Goal: Register for event/course

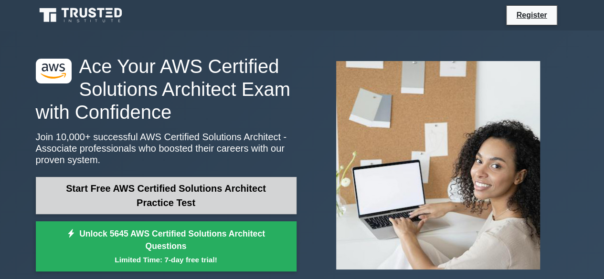
click at [162, 200] on link "Start Free AWS Certified Solutions Architect Practice Test" at bounding box center [166, 195] width 261 height 37
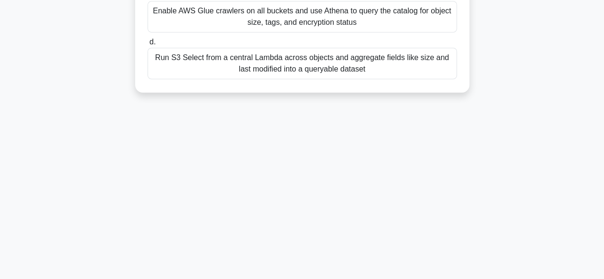
scroll to position [236, 0]
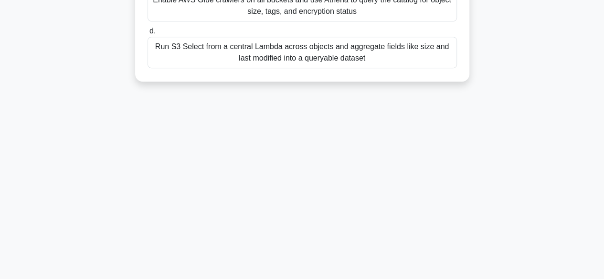
drag, startPoint x: 147, startPoint y: 72, endPoint x: 365, endPoint y: 67, distance: 218.4
copy div "A data governance team needs to run SQL-style searches across billions of Amazo…"
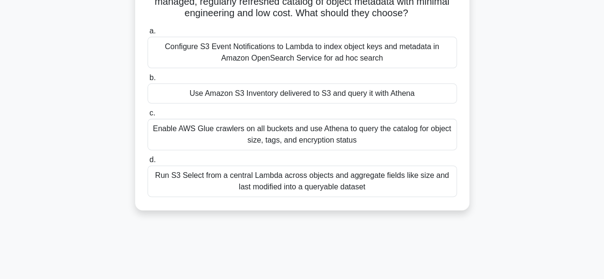
scroll to position [0, 0]
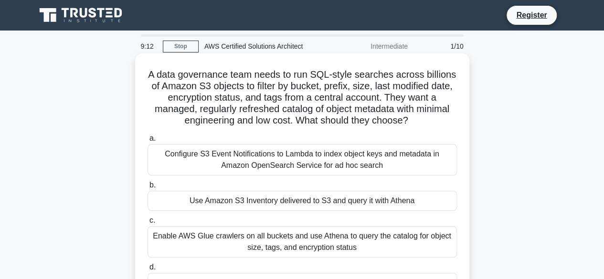
click at [258, 193] on div "Use Amazon S3 Inventory delivered to S3 and query it with Athena" at bounding box center [303, 201] width 310 height 20
click at [148, 189] on input "b. Use Amazon S3 Inventory delivered to S3 and query it with Athena" at bounding box center [148, 186] width 0 height 6
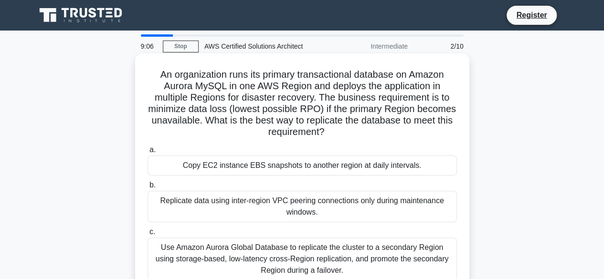
click at [159, 75] on h5 "An organization runs its primary transactional database on Amazon Aurora MySQL …" at bounding box center [302, 104] width 311 height 70
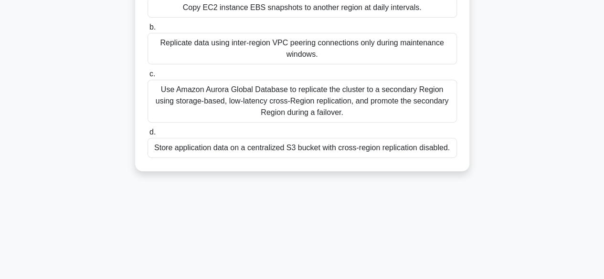
scroll to position [236, 0]
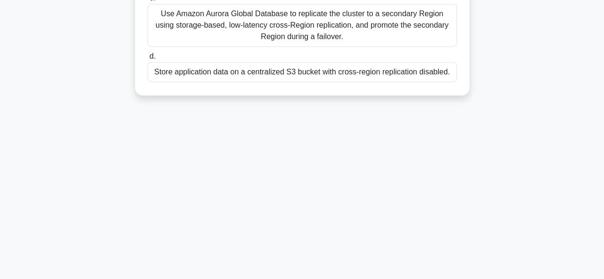
drag, startPoint x: 159, startPoint y: 75, endPoint x: 462, endPoint y: 108, distance: 304.7
click at [462, 108] on div "8:57 Stop AWS Certified Solutions Architect Intermediate 2/10 An organization r…" at bounding box center [302, 37] width 545 height 478
copy div "An organization runs its primary transactional database on Amazon Aurora MySQL …"
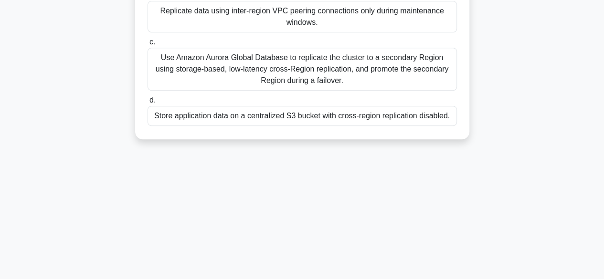
scroll to position [190, 0]
click at [204, 71] on div "Use Amazon Aurora Global Database to replicate the cluster to a secondary Regio…" at bounding box center [303, 69] width 310 height 43
click at [148, 46] on input "c. Use Amazon Aurora Global Database to replicate the cluster to a secondary Re…" at bounding box center [148, 43] width 0 height 6
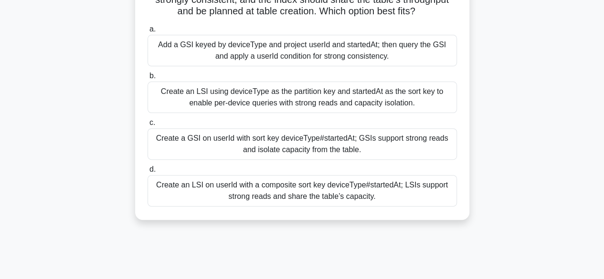
scroll to position [161, 0]
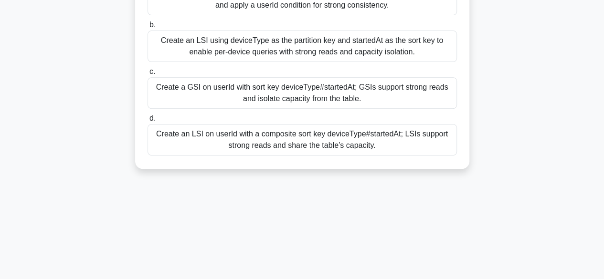
drag, startPoint x: 161, startPoint y: 75, endPoint x: 381, endPoint y: 158, distance: 235.0
click at [381, 158] on div "A production DynamoDB table named Sessions uses partition key userId and sort k…" at bounding box center [302, 31] width 327 height 268
copy div "A production DynamoDB table named Sessions uses partition key userId and sort k…"
click at [150, 122] on span "d." at bounding box center [153, 118] width 6 height 8
click at [148, 122] on input "d. Create an LSI on userId with a composite sort key deviceType#startedAt; LSIs…" at bounding box center [148, 119] width 0 height 6
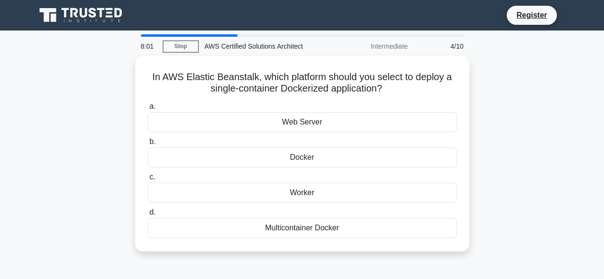
scroll to position [0, 0]
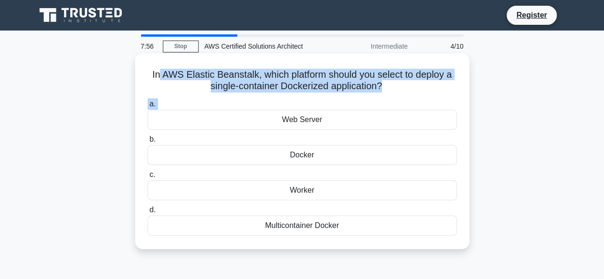
drag, startPoint x: 157, startPoint y: 73, endPoint x: 268, endPoint y: 109, distance: 116.8
click at [268, 109] on div "In AWS Elastic Beanstalk, which platform should you select to deploy a single-c…" at bounding box center [302, 151] width 327 height 188
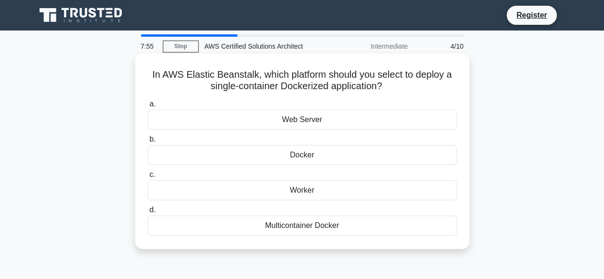
click at [148, 76] on h5 "In AWS Elastic Beanstalk, which platform should you select to deploy a single-c…" at bounding box center [302, 81] width 311 height 24
drag, startPoint x: 148, startPoint y: 76, endPoint x: 347, endPoint y: 230, distance: 251.6
click at [347, 230] on div "In AWS Elastic Beanstalk, which platform should you select to deploy a single-c…" at bounding box center [302, 151] width 327 height 188
copy div "In AWS Elastic Beanstalk, which platform should you select to deploy a single-c…"
click at [302, 150] on div "Docker" at bounding box center [303, 155] width 310 height 20
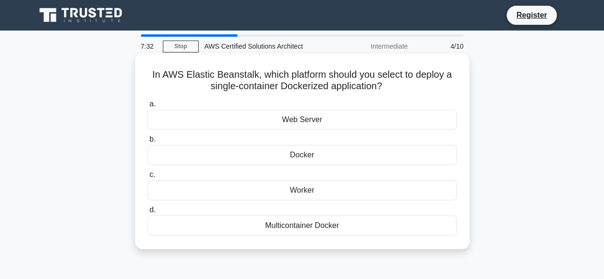
click at [148, 143] on input "b. Docker" at bounding box center [148, 140] width 0 height 6
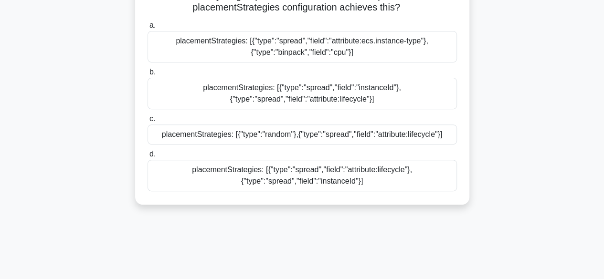
scroll to position [141, 0]
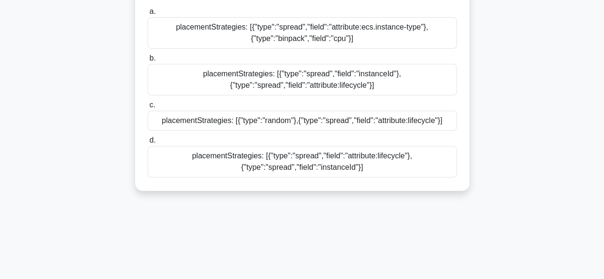
drag, startPoint x: 151, startPoint y: 25, endPoint x: 382, endPoint y: 195, distance: 287.3
click at [382, 195] on div "Your ECS EC2 service runs on a mixed cluster of On-Demand and Spot instances la…" at bounding box center [302, 59] width 545 height 288
copy div "Your ECS EC2 service runs on a mixed cluster of On-Demand and Spot instances la…"
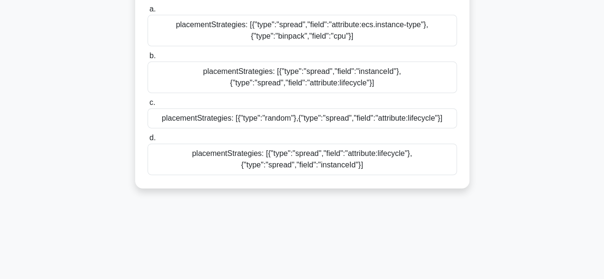
click at [210, 153] on div "placementStrategies: [{"type":"spread","field":"attribute:lifecycle"},{"type":"…" at bounding box center [303, 160] width 310 height 32
click at [148, 141] on input "d. placementStrategies: [{"type":"spread","field":"attribute:lifecycle"},{"type…" at bounding box center [148, 138] width 0 height 6
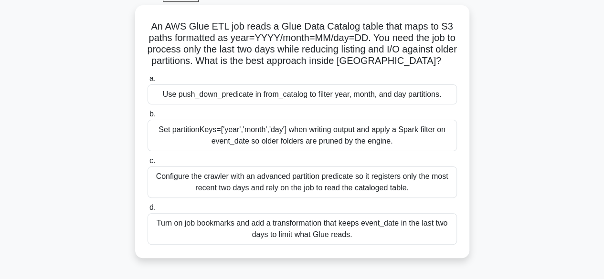
scroll to position [147, 0]
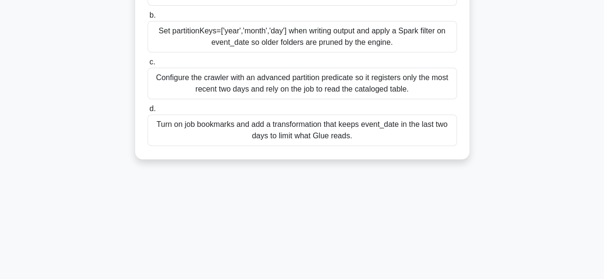
drag, startPoint x: 152, startPoint y: 75, endPoint x: 375, endPoint y: 149, distance: 234.9
click at [375, 149] on div "An AWS Glue ETL job reads a Glue Data Catalog table that maps to S3 paths forma…" at bounding box center [302, 33] width 327 height 246
copy div "An AWS Glue ETL job reads a Glue Data Catalog table that maps to S3 paths forma…"
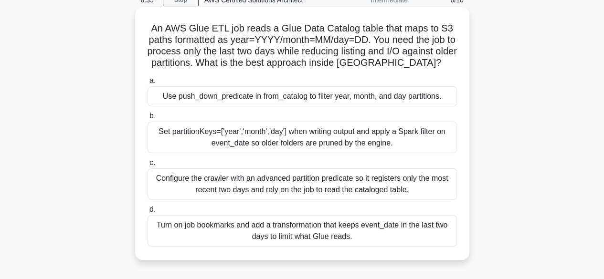
scroll to position [43, 0]
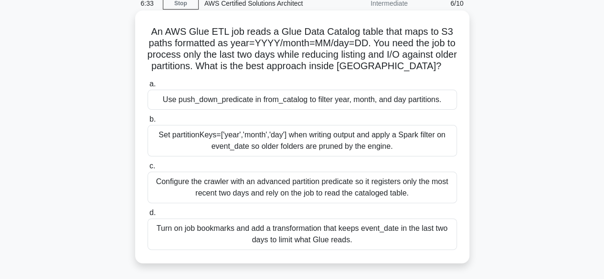
click at [204, 96] on div "Use push_down_predicate in from_catalog to filter year, month, and day partitio…" at bounding box center [303, 100] width 310 height 20
click at [148, 87] on input "a. Use push_down_predicate in from_catalog to filter year, month, and day parti…" at bounding box center [148, 84] width 0 height 6
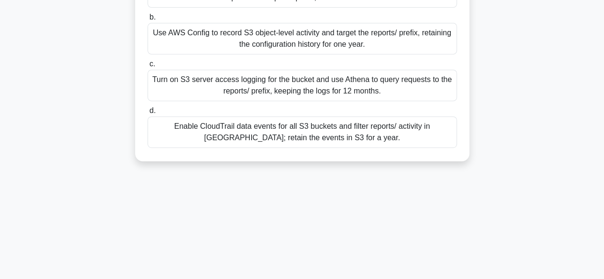
scroll to position [213, 0]
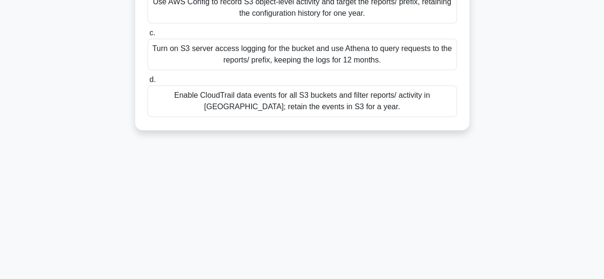
drag, startPoint x: 159, startPoint y: 71, endPoint x: 391, endPoint y: 183, distance: 257.3
click at [391, 183] on div "6:25 Stop AWS Certified Solutions Architect Advanced 7/10 A compliance team mus…" at bounding box center [302, 60] width 545 height 478
copy div "A compliance team must capture and review object-level access to s3://prod-fina…"
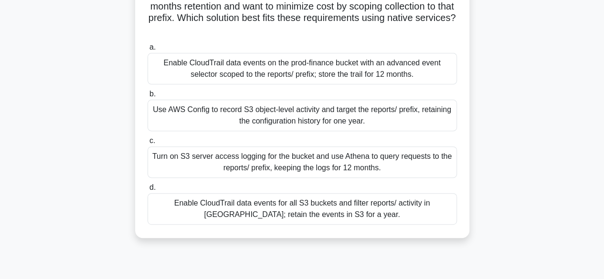
scroll to position [102, 0]
click at [201, 76] on div "Enable CloudTrail data events on the prod-finance bucket with an advanced event…" at bounding box center [303, 70] width 310 height 32
click at [148, 51] on input "a. Enable CloudTrail data events on the prod-finance bucket with an advanced ev…" at bounding box center [148, 48] width 0 height 6
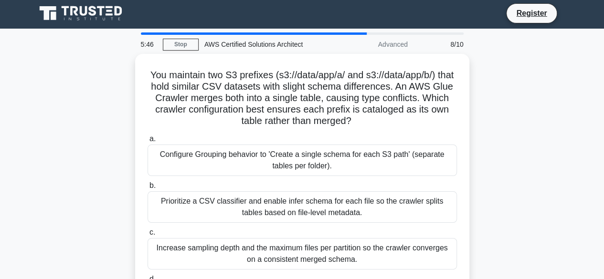
scroll to position [0, 0]
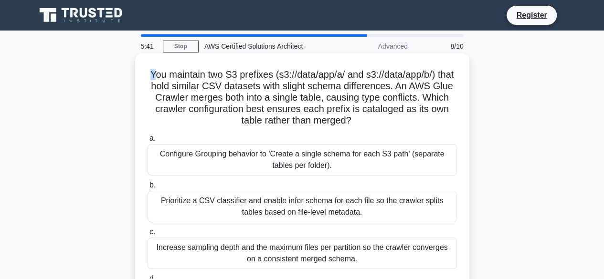
drag, startPoint x: 156, startPoint y: 73, endPoint x: 135, endPoint y: 60, distance: 24.9
click at [135, 60] on div "You maintain two S3 prefixes (s3://data/app/a/ and s3://data/app/b/) that hold …" at bounding box center [302, 192] width 334 height 276
click at [159, 80] on h5 "You maintain two S3 prefixes (s3://data/app/a/ and s3://data/app/b/) that hold …" at bounding box center [302, 98] width 311 height 58
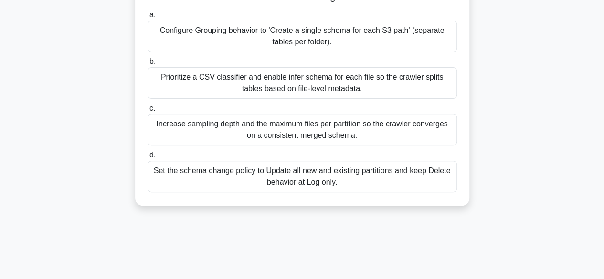
scroll to position [236, 0]
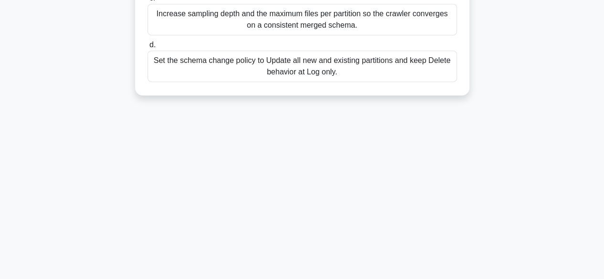
drag, startPoint x: 151, startPoint y: 75, endPoint x: 355, endPoint y: 189, distance: 233.1
click at [355, 189] on div "5:36 Stop AWS Certified Solutions Architect Advanced 8/10 You maintain two S3 p…" at bounding box center [302, 37] width 545 height 478
copy div "You maintain two S3 prefixes (s3://data/app/a/ and s3://data/app/b/) that hold …"
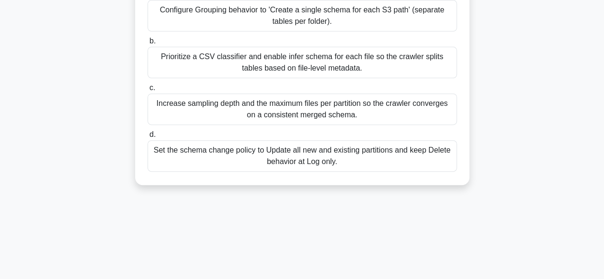
scroll to position [84, 0]
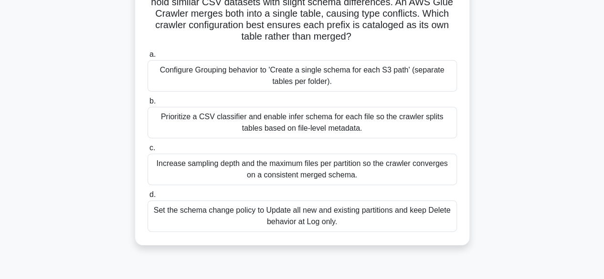
click at [209, 73] on div "Configure Grouping behavior to 'Create a single schema for each S3 path' (separ…" at bounding box center [303, 76] width 310 height 32
click at [148, 58] on input "a. Configure Grouping behavior to 'Create a single schema for each S3 path' (se…" at bounding box center [148, 55] width 0 height 6
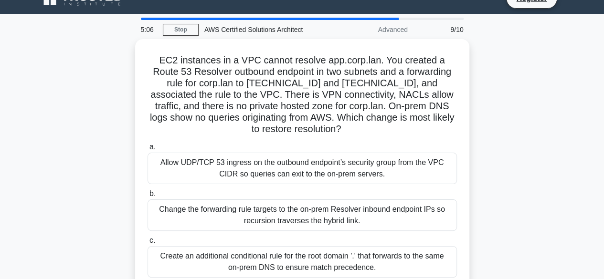
scroll to position [0, 0]
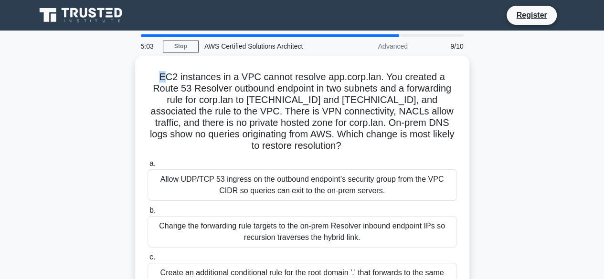
drag, startPoint x: 150, startPoint y: 74, endPoint x: 129, endPoint y: 74, distance: 21.0
click at [129, 74] on div "EC2 instances in a VPC cannot resolve app.corp.lan. You created a Route 53 Reso…" at bounding box center [302, 211] width 545 height 311
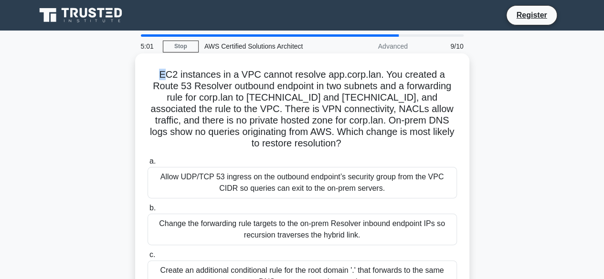
click at [147, 77] on h5 "EC2 instances in a VPC cannot resolve app.corp.lan. You created a Route 53 Reso…" at bounding box center [302, 109] width 311 height 81
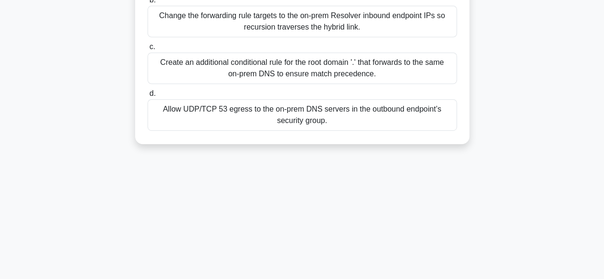
scroll to position [236, 0]
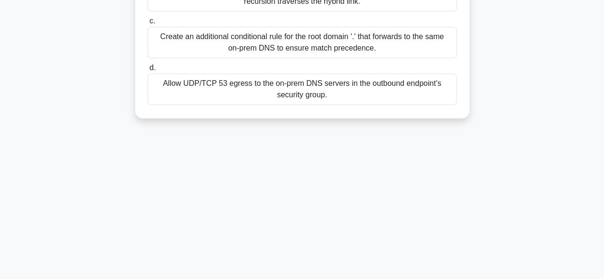
drag, startPoint x: 146, startPoint y: 77, endPoint x: 339, endPoint y: 238, distance: 251.3
click at [339, 238] on div "4:59 Stop AWS Certified Solutions Architect Advanced 9/10 EC2 instances in a VP…" at bounding box center [302, 37] width 545 height 478
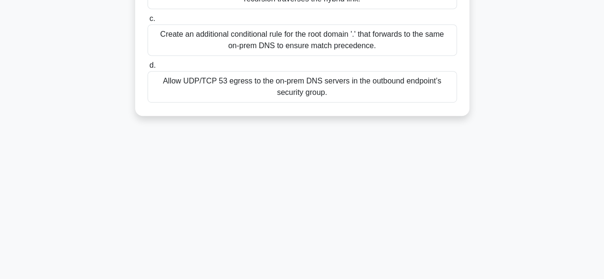
click at [185, 83] on div "Allow UDP/TCP 53 egress to the on‑prem DNS servers in the outbound endpoint’s s…" at bounding box center [303, 87] width 310 height 32
click at [148, 69] on input "d. Allow UDP/TCP 53 egress to the on‑prem DNS servers in the outbound endpoint’…" at bounding box center [148, 66] width 0 height 6
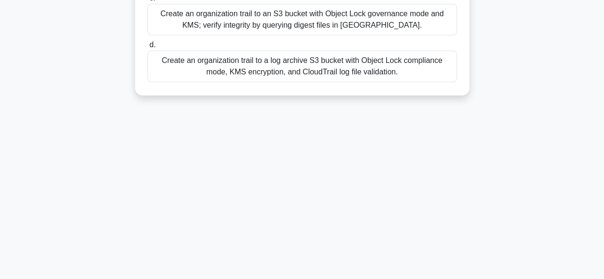
drag, startPoint x: 161, startPoint y: 72, endPoint x: 414, endPoint y: 144, distance: 263.2
click at [414, 144] on div "4:25 Stop AWS Certified Solutions Architect Expert 10/10 A regulated enterprise…" at bounding box center [302, 37] width 545 height 478
copy div "A regulated enterprise needs organization-wide, write-once audit logging for 7 …"
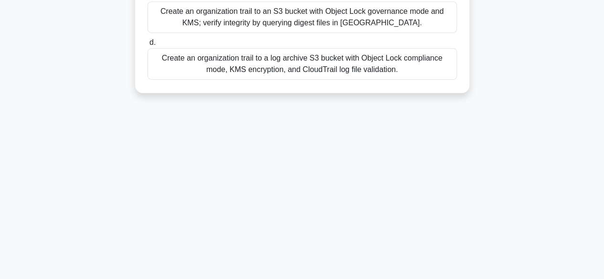
click at [249, 55] on div "Create an organization trail to a log archive S3 bucket with Object Lock compli…" at bounding box center [303, 64] width 310 height 32
click at [148, 46] on input "d. Create an organization trail to a log archive S3 bucket with Object Lock com…" at bounding box center [148, 43] width 0 height 6
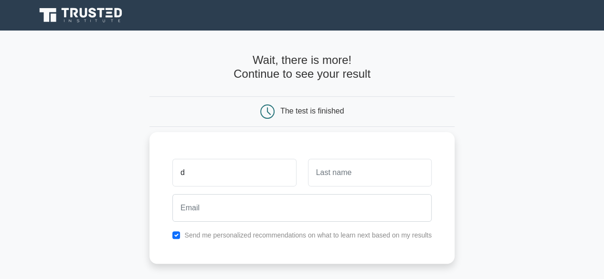
type input "[PERSON_NAME]"
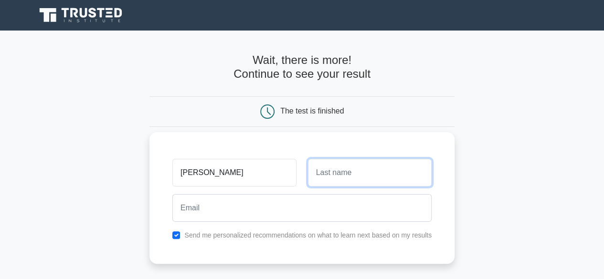
click at [337, 167] on input "text" at bounding box center [370, 173] width 124 height 28
type input "a"
type input "Akumu"
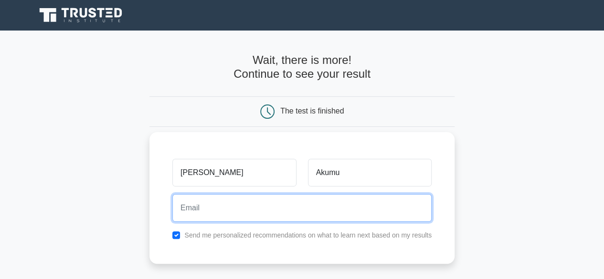
click at [265, 214] on input "email" at bounding box center [301, 208] width 259 height 28
type input "[EMAIL_ADDRESS][DOMAIN_NAME]"
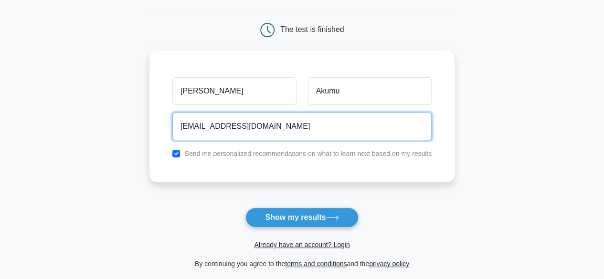
scroll to position [82, 0]
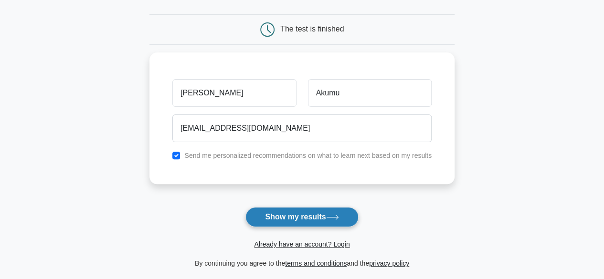
click at [291, 215] on button "Show my results" at bounding box center [302, 217] width 113 height 20
